Goal: Ask a question

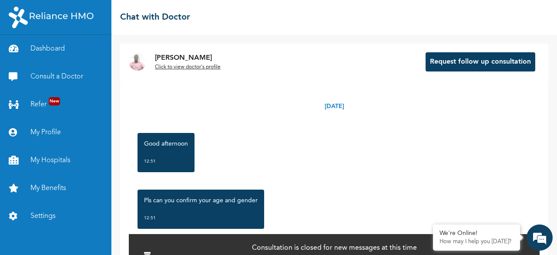
scroll to position [663, 0]
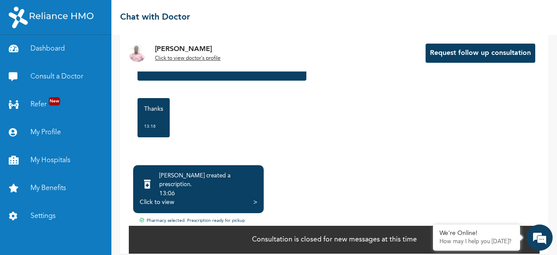
click at [251, 198] on div "Click to view >" at bounding box center [199, 202] width 118 height 9
click at [156, 198] on div "Click to view" at bounding box center [157, 202] width 34 height 9
click at [226, 189] on div "13:06" at bounding box center [208, 193] width 98 height 9
click at [251, 198] on div "Click to view >" at bounding box center [199, 202] width 118 height 9
click at [168, 198] on div "Click to view" at bounding box center [157, 202] width 34 height 9
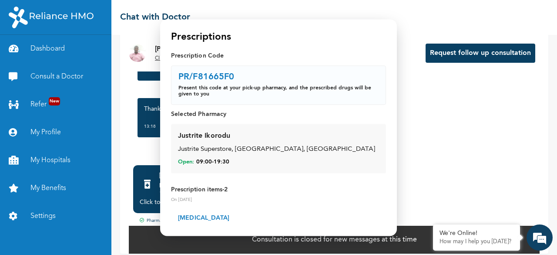
drag, startPoint x: 261, startPoint y: 142, endPoint x: 472, endPoint y: 127, distance: 211.3
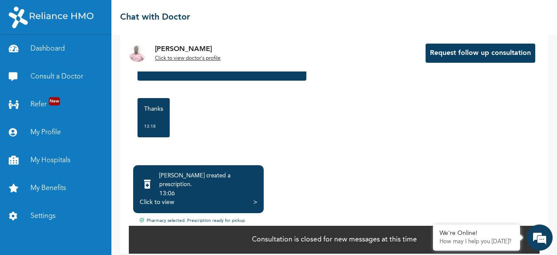
click at [206, 198] on div "Click to view >" at bounding box center [199, 202] width 118 height 9
click at [350, 123] on div "Thanks 13:18" at bounding box center [334, 118] width 402 height 48
click at [184, 189] on div "13:06" at bounding box center [208, 193] width 98 height 9
click at [160, 198] on div "Click to view" at bounding box center [157, 202] width 34 height 9
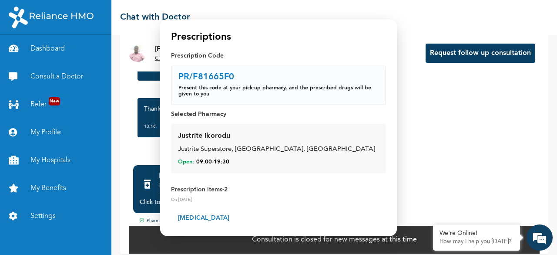
click at [454, 128] on div at bounding box center [278, 127] width 557 height 255
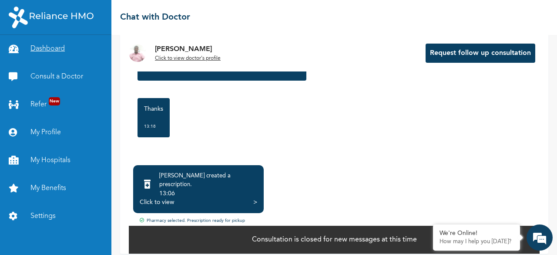
click at [57, 52] on link "Dashboard" at bounding box center [55, 49] width 111 height 28
